Goal: Task Accomplishment & Management: Complete application form

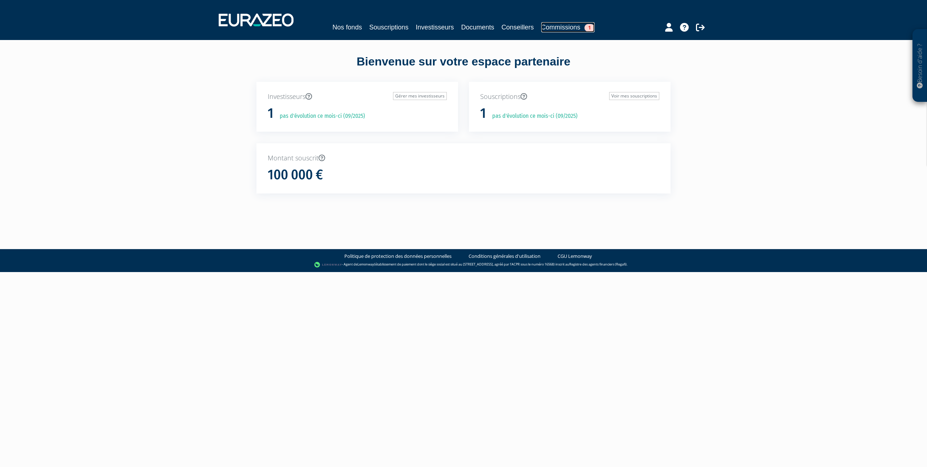
drag, startPoint x: 490, startPoint y: 150, endPoint x: 589, endPoint y: 28, distance: 157.5
click at [589, 28] on span "1" at bounding box center [590, 28] width 10 height 8
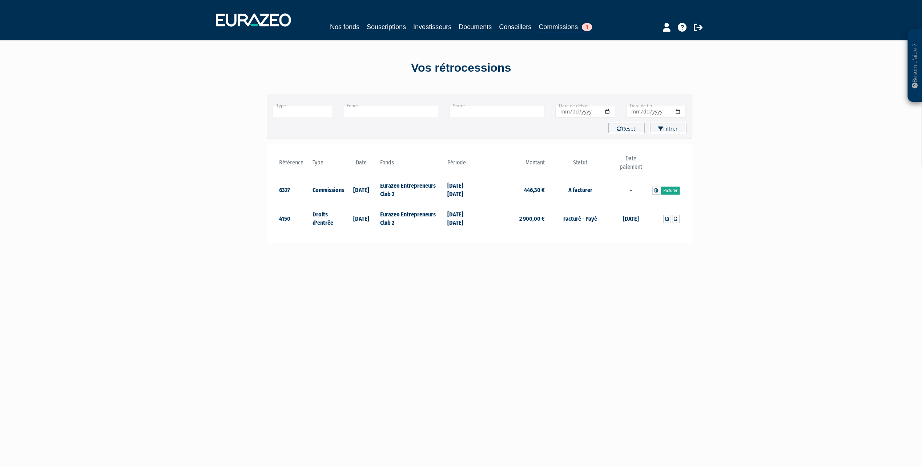
click at [673, 189] on link "Facturer" at bounding box center [670, 190] width 19 height 8
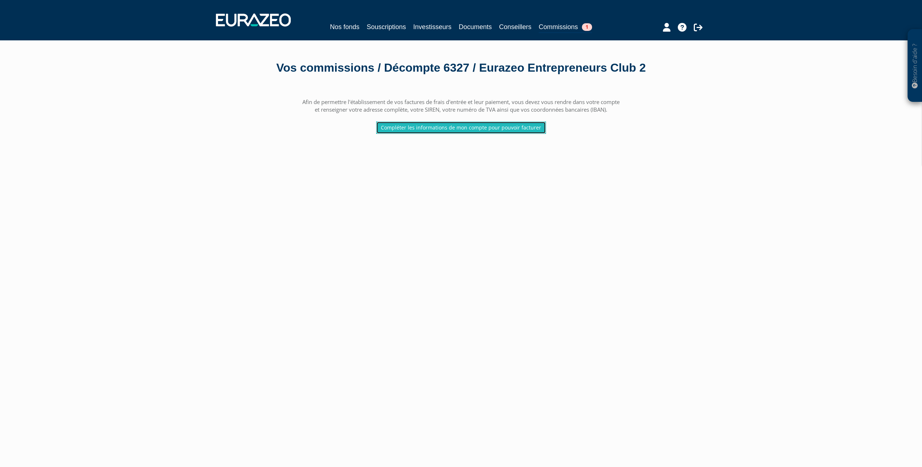
click at [476, 134] on link "Compléter les informations de mon compte pour pouvoir facturer" at bounding box center [461, 127] width 170 height 12
click at [665, 30] on icon at bounding box center [667, 27] width 8 height 9
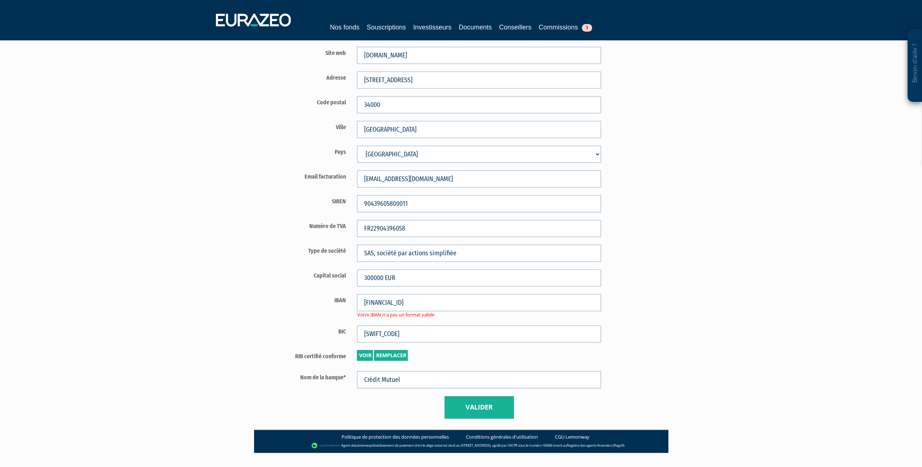
scroll to position [287, 0]
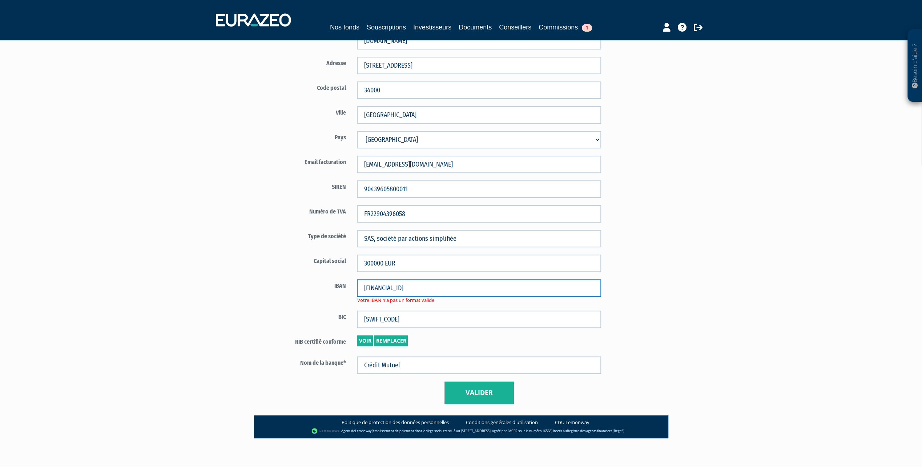
click at [377, 287] on input "FR76 3000 3014 3700 0206 0444 731" at bounding box center [479, 287] width 244 height 17
click at [391, 288] on input "FR763000 3014 3700 0206 0444 731" at bounding box center [479, 287] width 244 height 17
click at [403, 287] on input "FR7630003014 3700 0206 0444 731" at bounding box center [479, 287] width 244 height 17
click at [416, 287] on input "FR76300030143700 0206 0444 731" at bounding box center [479, 287] width 244 height 17
click at [428, 290] on input "FR763000301437000206 0444 731" at bounding box center [479, 287] width 244 height 17
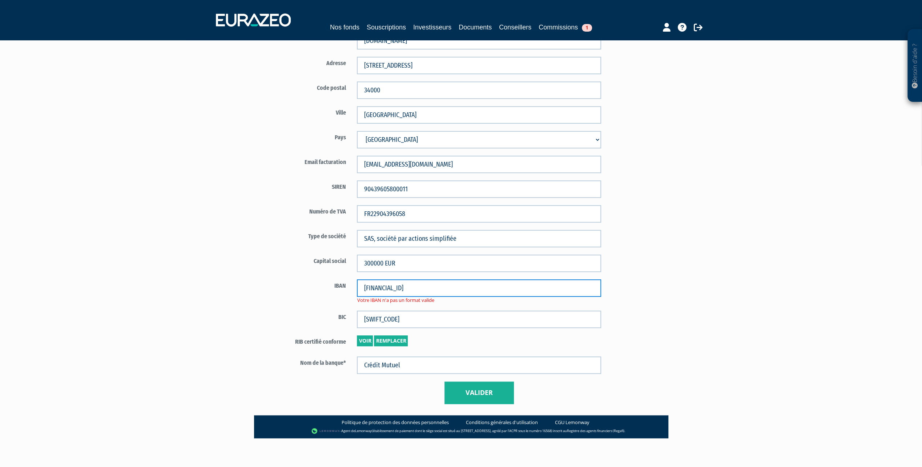
click at [440, 288] on input "FR7630003014370002060444 731" at bounding box center [479, 287] width 244 height 17
type input "FR7630003014370002060444731"
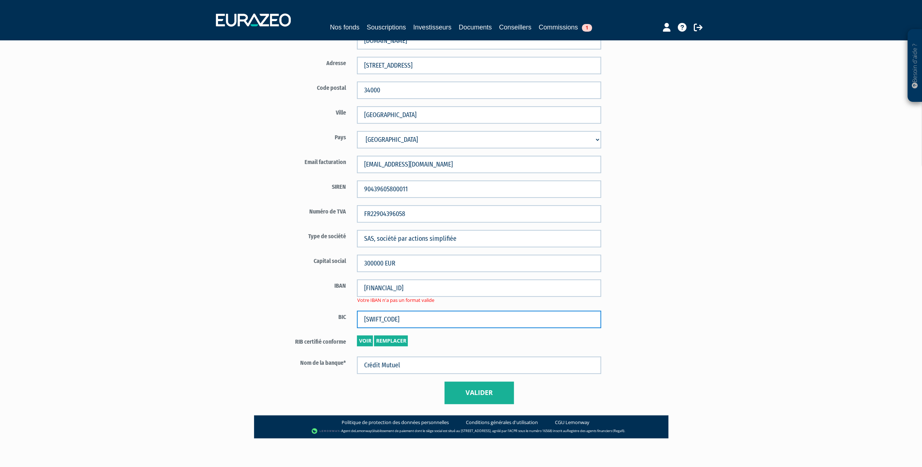
click at [466, 318] on input "SOGEFRPP" at bounding box center [479, 318] width 244 height 17
drag, startPoint x: 372, startPoint y: 319, endPoint x: 376, endPoint y: 319, distance: 4.7
click at [376, 319] on input "SOGEFRPP" at bounding box center [479, 318] width 244 height 17
click at [366, 339] on link "Voir" at bounding box center [365, 340] width 16 height 11
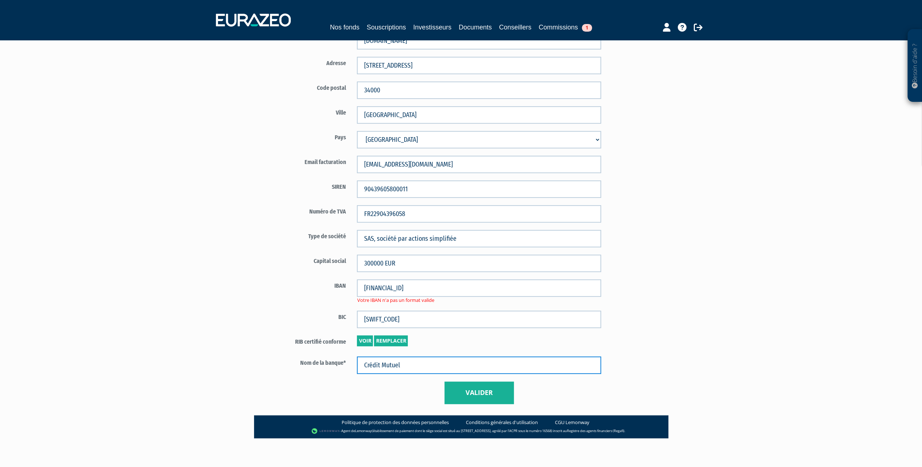
drag, startPoint x: 416, startPoint y: 366, endPoint x: 323, endPoint y: 363, distance: 92.7
click at [323, 363] on div "Nom de la banque* Crédit Mutuel" at bounding box center [437, 364] width 340 height 17
type input "SOCIETE GENERALE"
click at [399, 342] on link "Remplacer" at bounding box center [391, 340] width 34 height 11
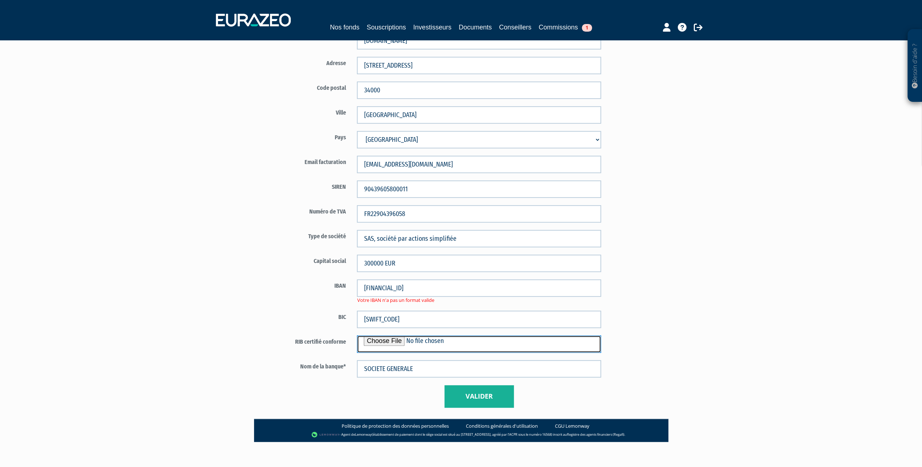
click at [398, 342] on input "file" at bounding box center [479, 343] width 244 height 17
type input "C:\fakepath\RIB_SG COURTOIS_PM.pdf"
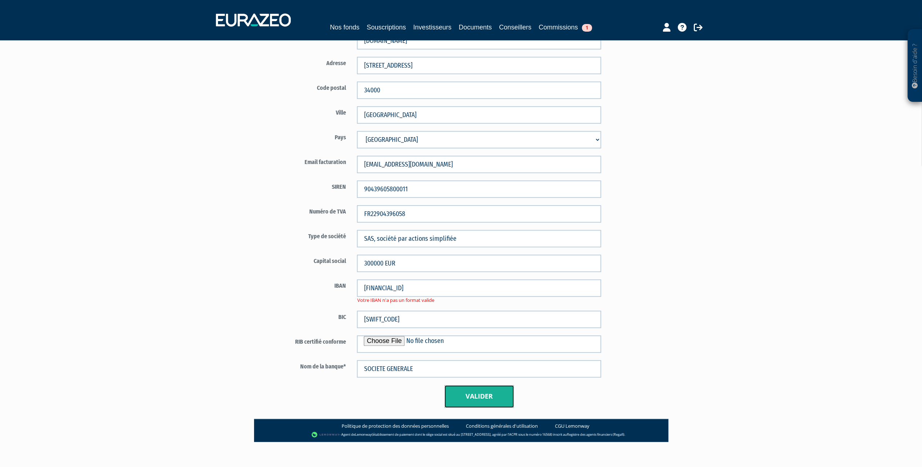
click at [488, 399] on button "Valider" at bounding box center [478, 396] width 69 height 23
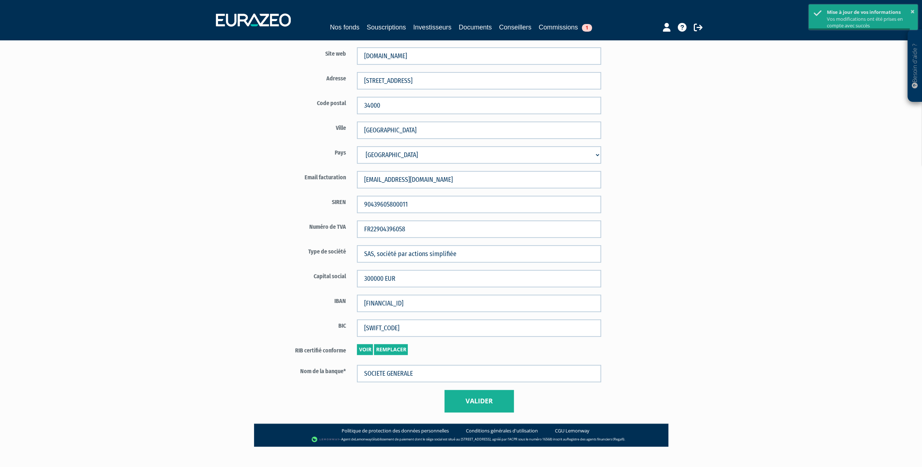
scroll to position [280, 0]
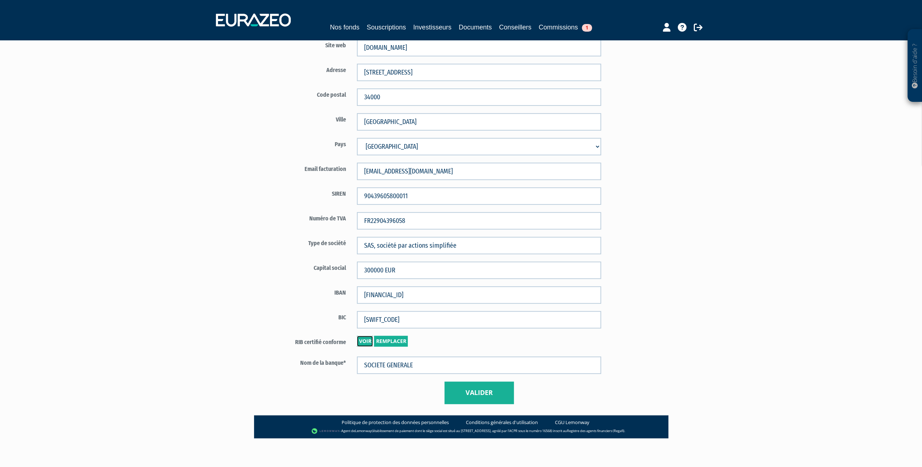
click at [366, 342] on link "Voir" at bounding box center [365, 340] width 16 height 11
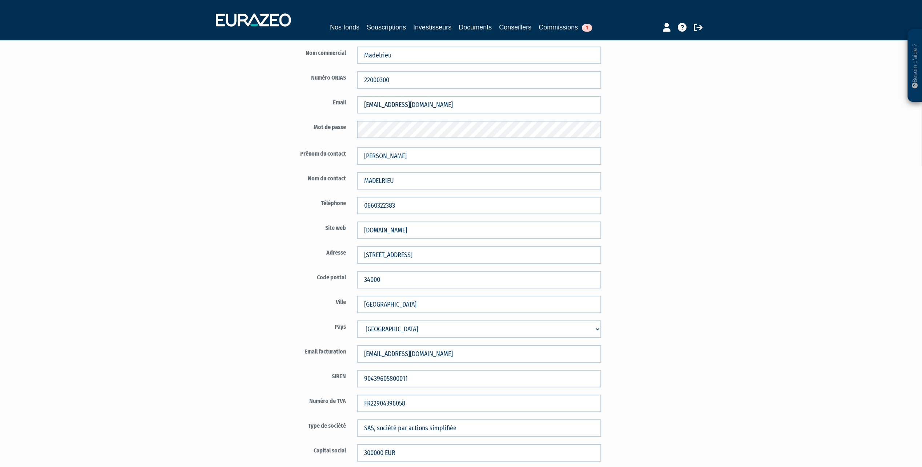
scroll to position [109, 0]
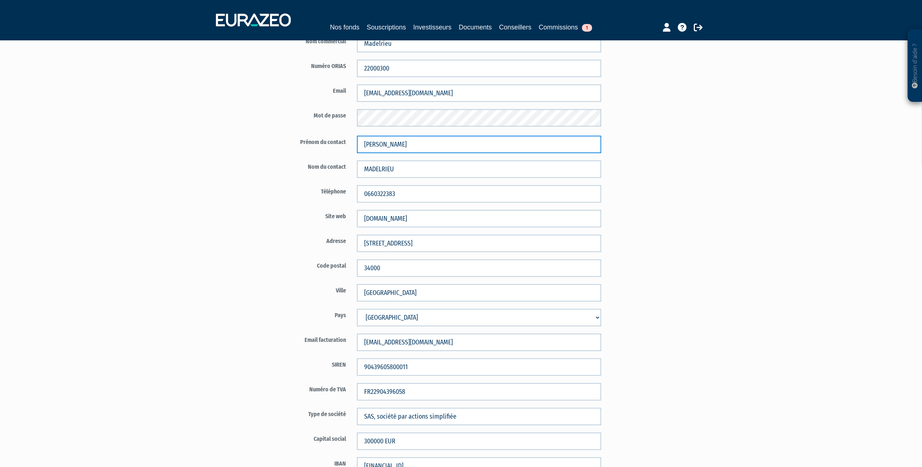
drag, startPoint x: 367, startPoint y: 142, endPoint x: 362, endPoint y: 142, distance: 4.7
click at [362, 142] on input "henri-Laurent" at bounding box center [479, 144] width 244 height 17
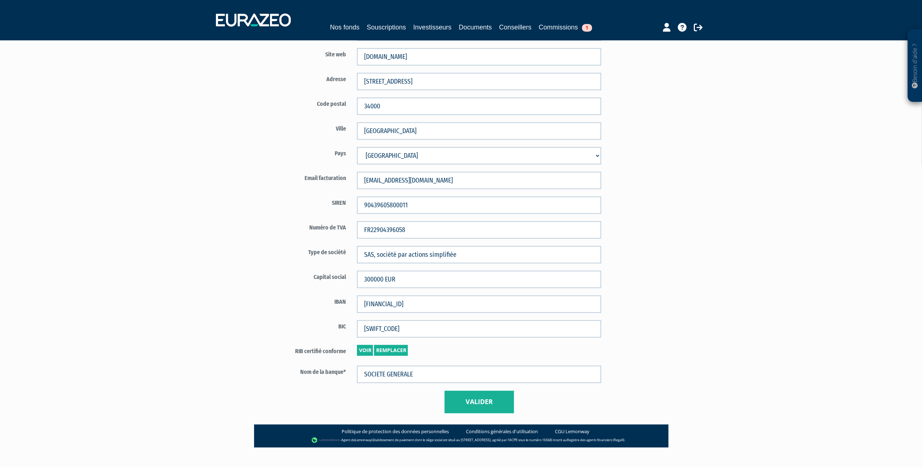
scroll to position [280, 0]
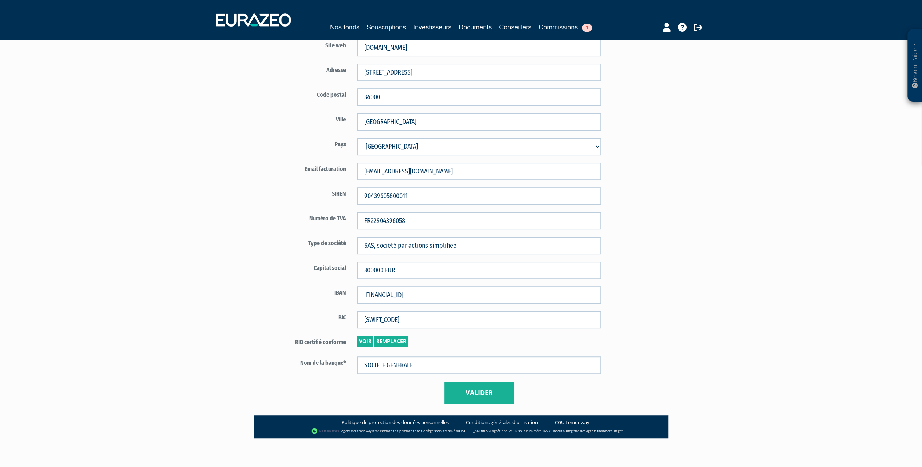
type input "Henri-Laurent"
click at [475, 392] on button "Valider" at bounding box center [478, 392] width 69 height 23
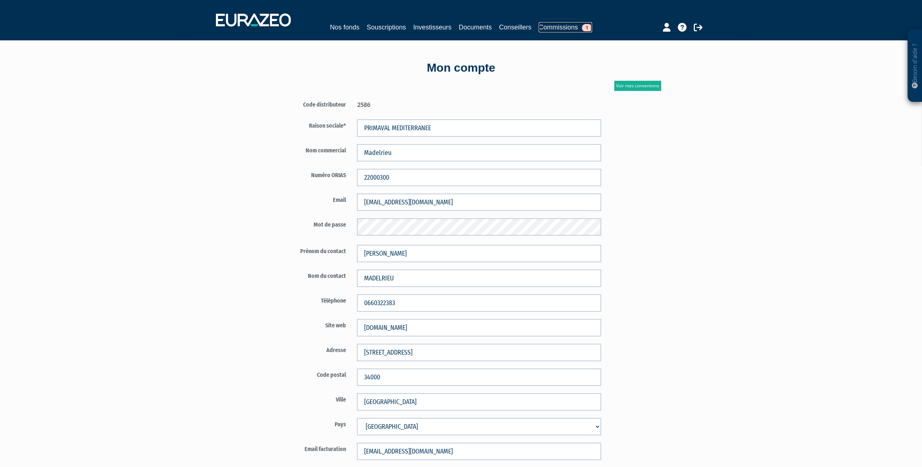
click at [560, 26] on link "Commissions 1" at bounding box center [565, 27] width 53 height 10
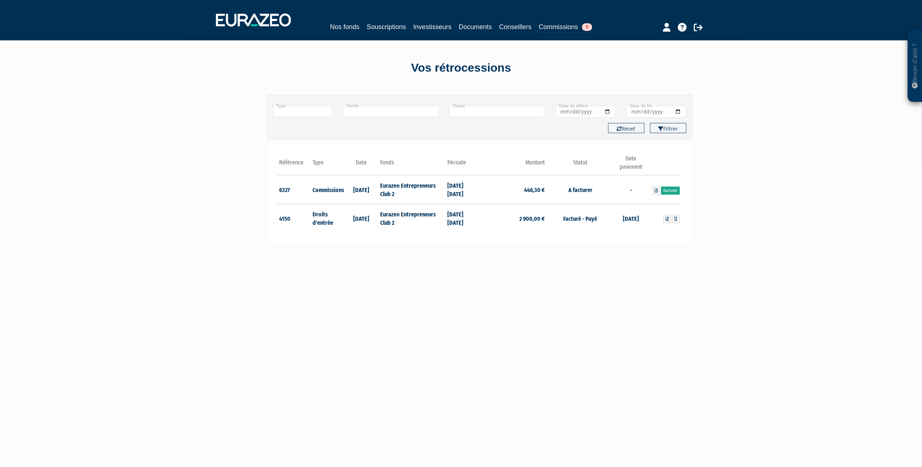
click at [671, 189] on link "Facturer" at bounding box center [670, 190] width 19 height 8
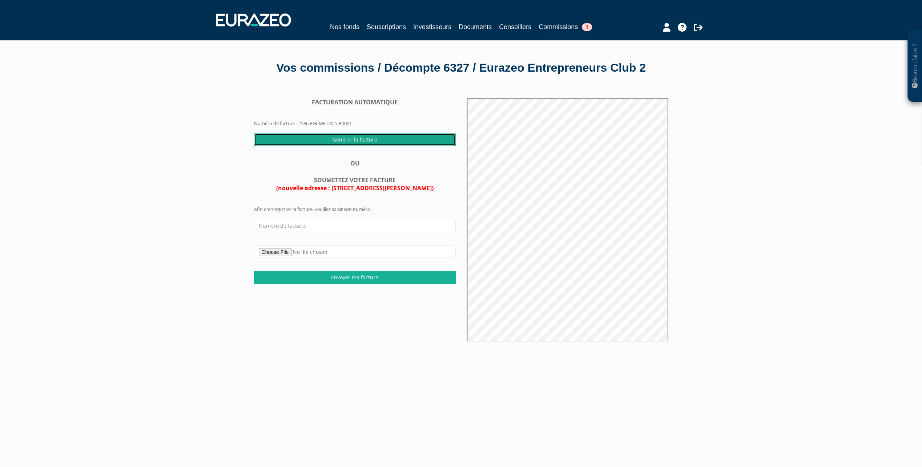
click at [371, 146] on input "Générer la facture" at bounding box center [355, 139] width 202 height 12
